Goal: Find specific page/section: Find specific page/section

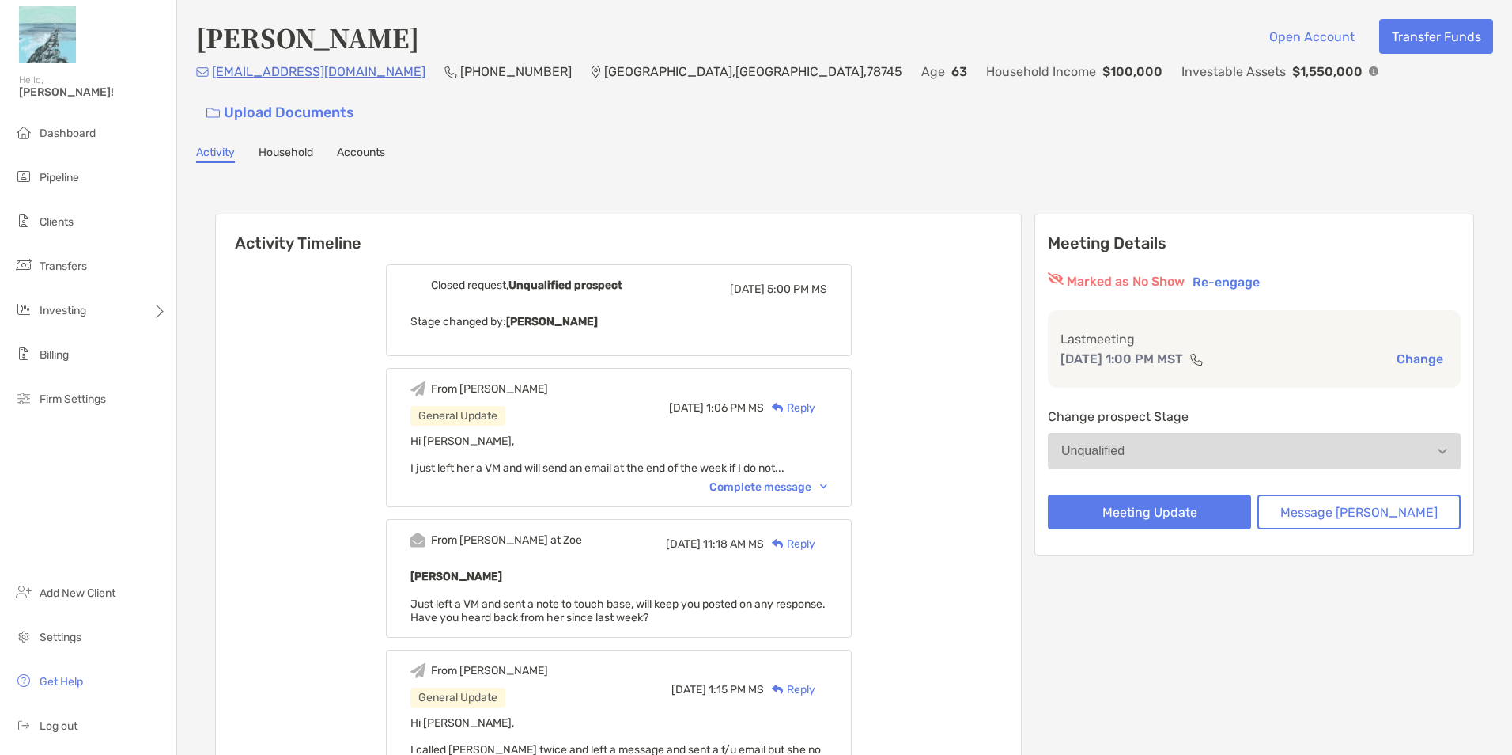
click at [63, 216] on span "Clients" at bounding box center [57, 221] width 34 height 13
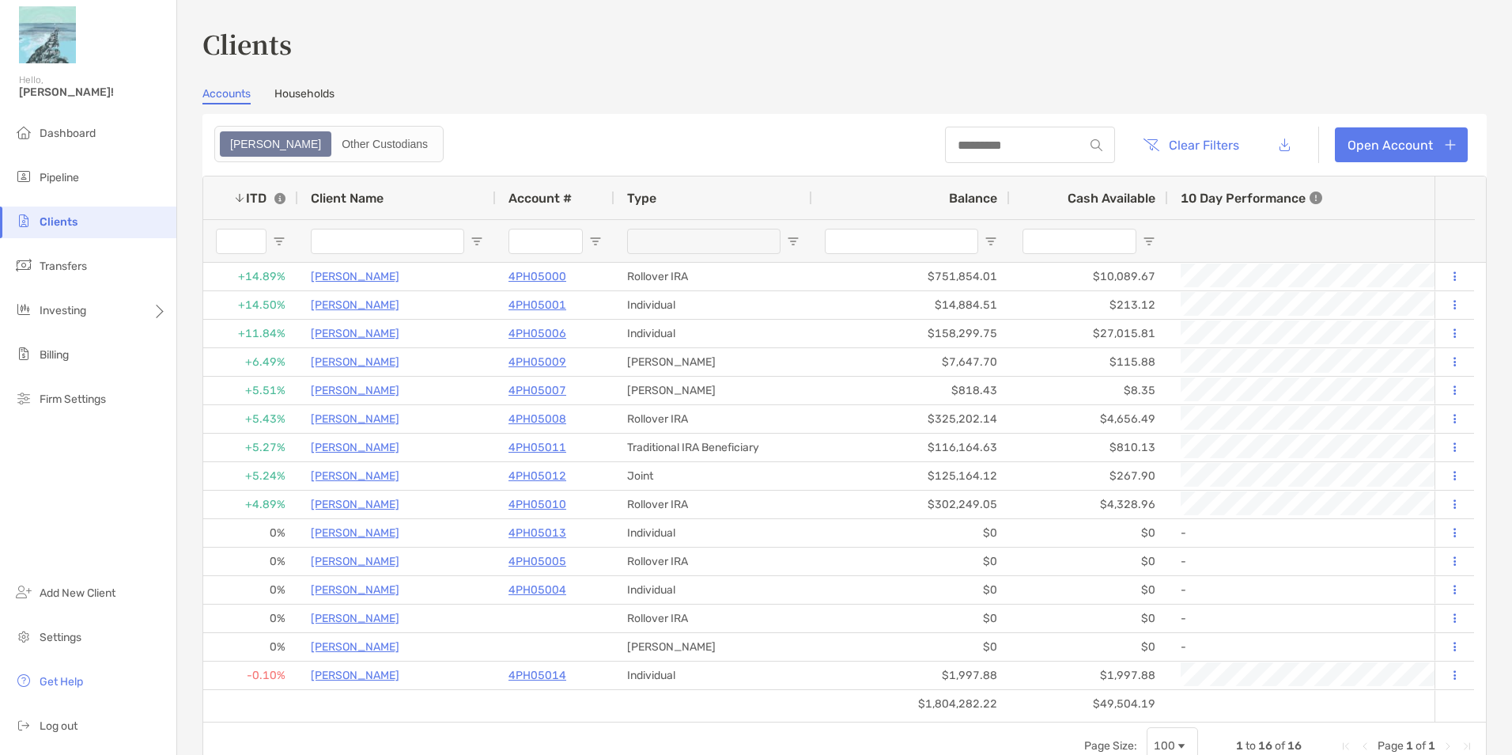
click at [248, 199] on div "ITD" at bounding box center [266, 198] width 40 height 15
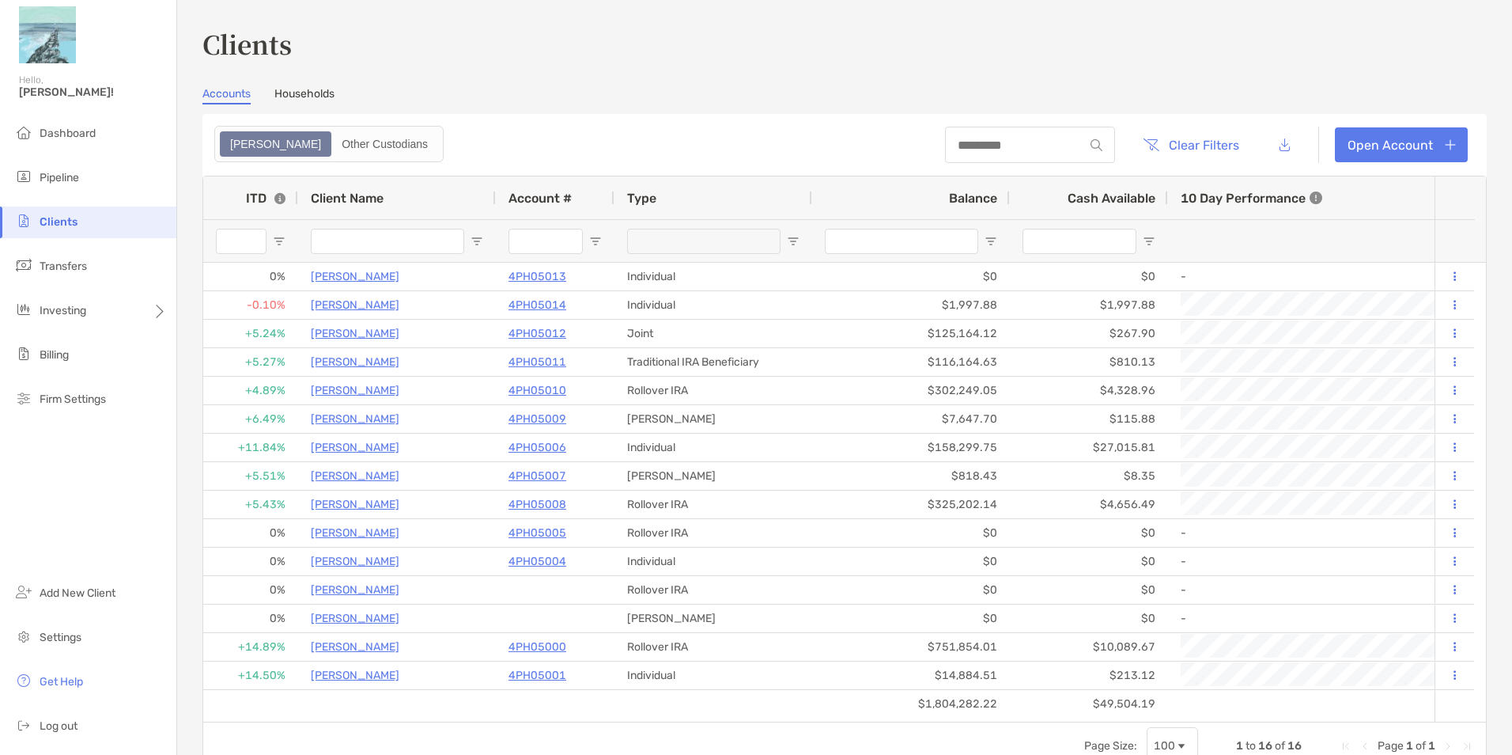
click at [248, 199] on div "ITD" at bounding box center [266, 198] width 40 height 15
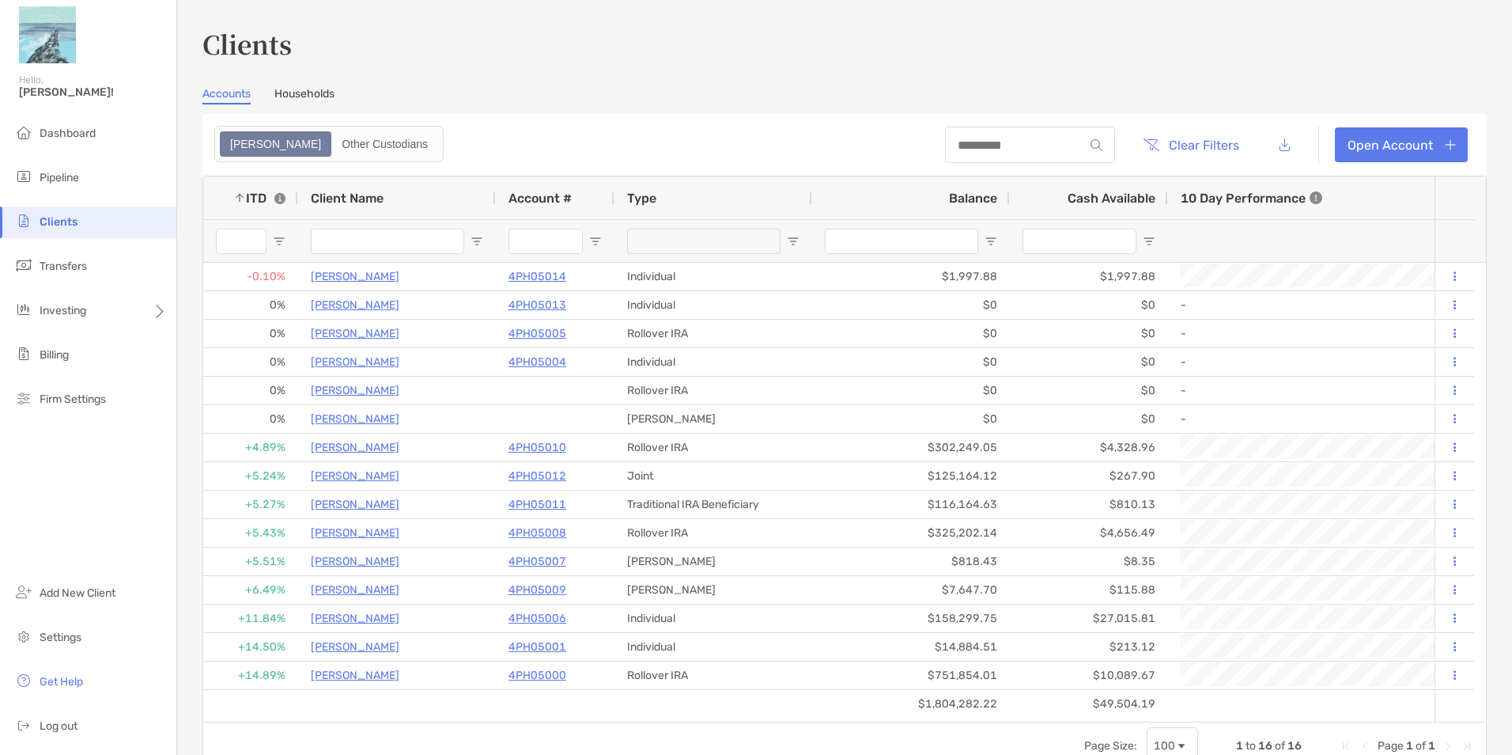
click at [248, 199] on div "ITD" at bounding box center [266, 198] width 40 height 15
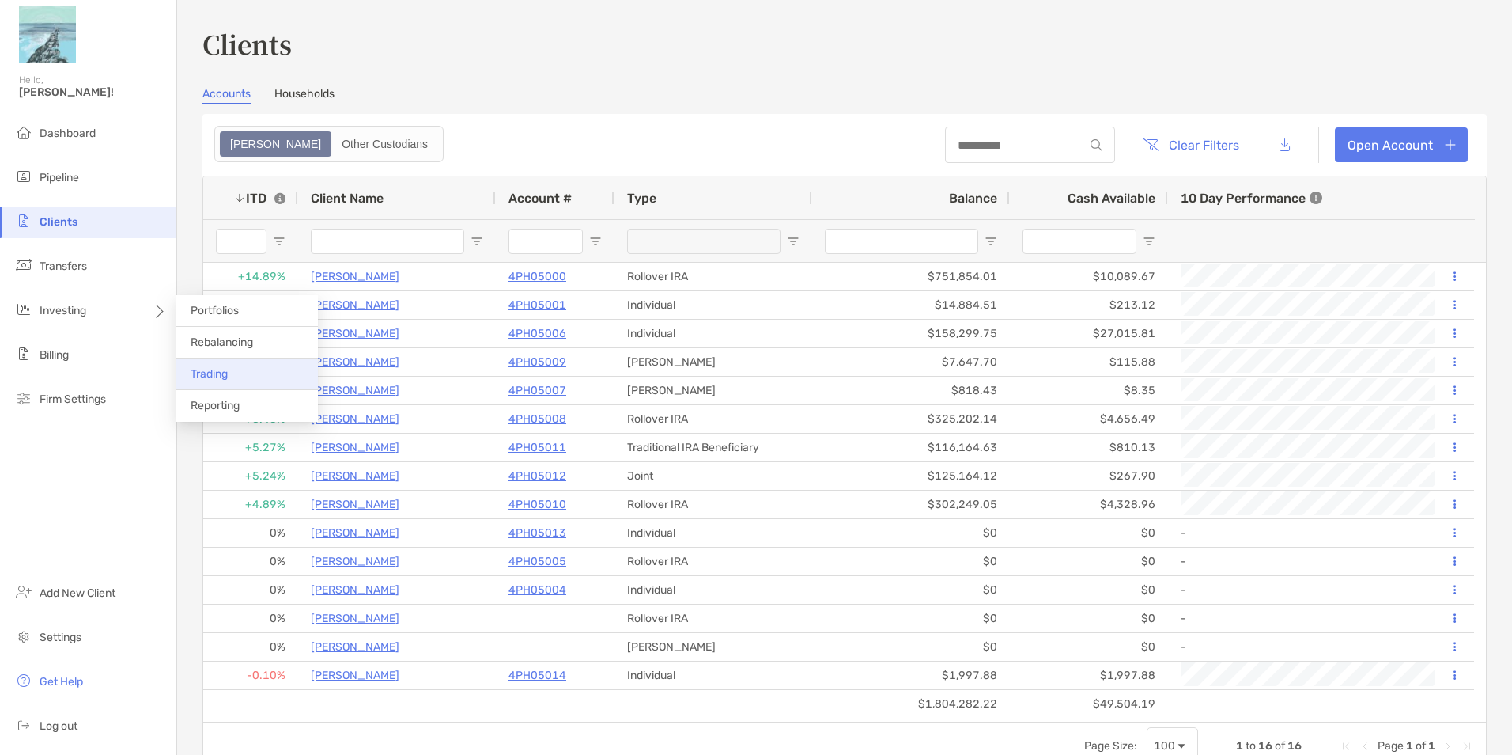
click at [232, 372] on li "Trading" at bounding box center [247, 374] width 142 height 32
